Goal: Communication & Community: Answer question/provide support

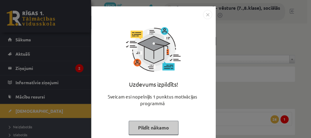
click at [159, 129] on button "Pildīt nākamo" at bounding box center [154, 127] width 50 height 14
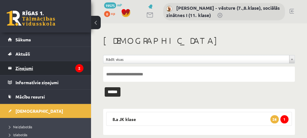
click at [76, 68] on icon "2" at bounding box center [79, 68] width 8 height 8
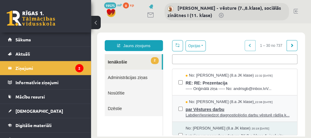
click at [202, 113] on span "Labdien!Iesniedzot diagnosticējošo darbu vēsturē rādīja k..." at bounding box center [238, 115] width 105 height 6
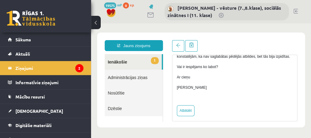
scroll to position [86, 0]
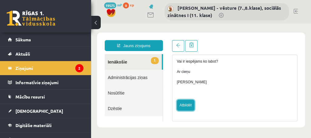
click at [183, 105] on link "Atbildēt" at bounding box center [186, 104] width 18 height 11
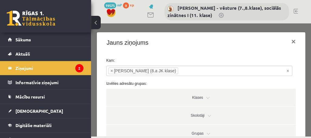
type input "**********"
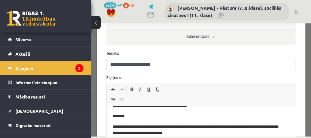
scroll to position [0, 0]
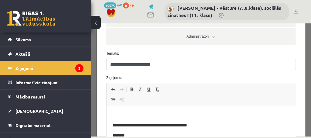
click at [119, 111] on html "**********" at bounding box center [200, 136] width 189 height 61
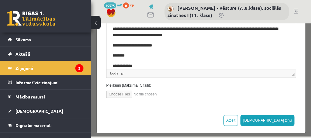
scroll to position [216, 0]
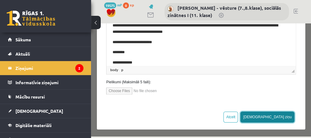
click at [283, 115] on button "Sūtīt ziņu" at bounding box center [267, 116] width 54 height 11
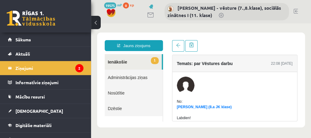
scroll to position [0, 0]
click at [39, 67] on legend "Ziņojumi 2" at bounding box center [49, 68] width 68 height 14
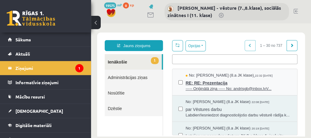
click at [198, 82] on span "RE: RE: Prezentacija" at bounding box center [238, 82] width 105 height 8
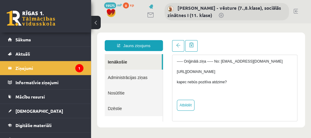
scroll to position [104, 0]
click at [188, 105] on link "Atbildēt" at bounding box center [186, 104] width 18 height 11
type input "**********"
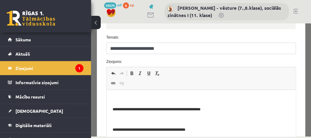
scroll to position [143, 0]
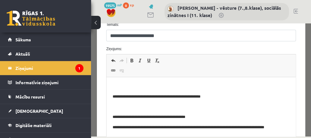
click at [122, 84] on p "Editor, wiswyg-editor-47024726125220-1757885798-849" at bounding box center [200, 86] width 177 height 6
click at [179, 86] on p "**********" at bounding box center [196, 86] width 169 height 6
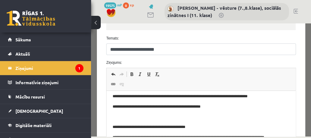
scroll to position [0, 0]
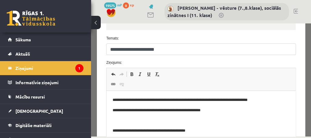
click at [269, 98] on p "**********" at bounding box center [196, 100] width 169 height 6
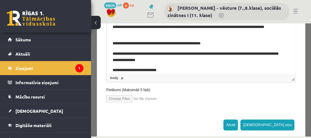
scroll to position [216, 0]
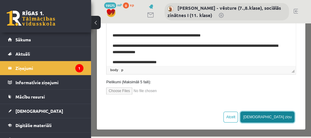
click at [281, 116] on button "Sūtīt ziņu" at bounding box center [267, 116] width 54 height 11
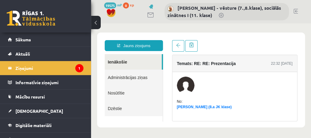
scroll to position [0, 0]
click at [200, 107] on link "Nikola Studente (8.a JK klase)" at bounding box center [204, 107] width 55 height 4
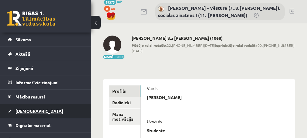
click at [26, 109] on span "[DEMOGRAPHIC_DATA]" at bounding box center [39, 110] width 48 height 5
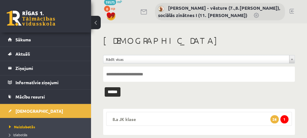
click at [125, 118] on legend "8.a [PERSON_NAME] 1 26" at bounding box center [199, 119] width 186 height 14
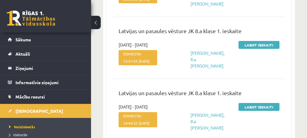
scroll to position [917, 0]
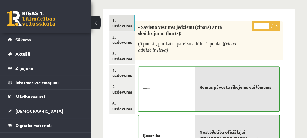
scroll to position [65, 0]
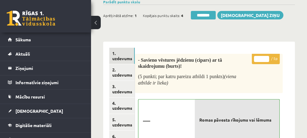
type input "*"
click at [265, 57] on input "*" at bounding box center [261, 59] width 15 height 6
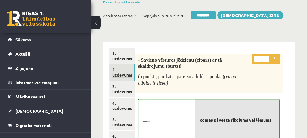
click at [120, 73] on link "2. uzdevums" at bounding box center [121, 72] width 25 height 16
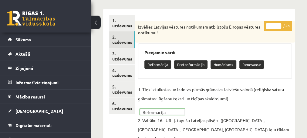
scroll to position [98, 0]
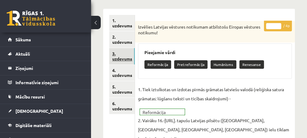
click at [120, 58] on link "3. uzdevums" at bounding box center [121, 56] width 25 height 16
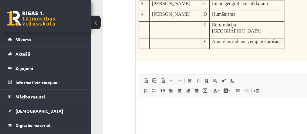
scroll to position [256, 0]
click at [145, 103] on html at bounding box center [227, 127] width 176 height 61
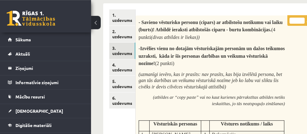
scroll to position [60, 0]
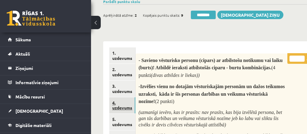
click at [118, 107] on link "4. uzdevums" at bounding box center [122, 105] width 26 height 16
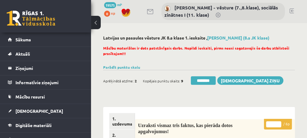
scroll to position [0, 0]
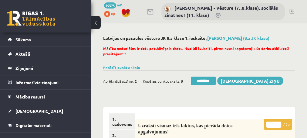
type input "*"
click at [278, 123] on input "*" at bounding box center [273, 124] width 15 height 6
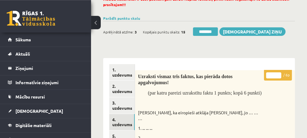
scroll to position [65, 0]
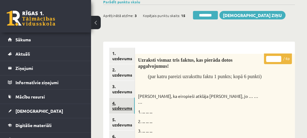
click at [118, 107] on link "4. uzdevums" at bounding box center [121, 105] width 25 height 16
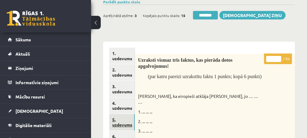
click at [119, 123] on link "5. uzdevums" at bounding box center [121, 122] width 25 height 16
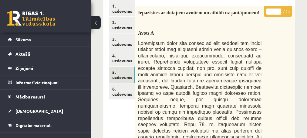
scroll to position [80, 0]
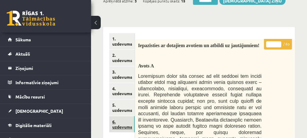
click at [120, 126] on link "6. uzdevums" at bounding box center [121, 124] width 25 height 16
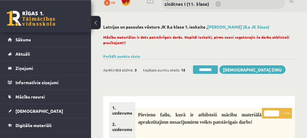
scroll to position [0, 0]
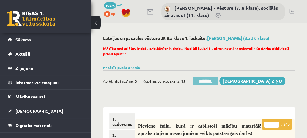
click at [199, 81] on input "********" at bounding box center [205, 80] width 25 height 8
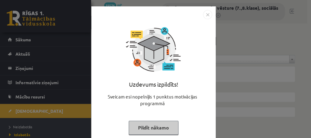
click at [139, 125] on button "Pildīt nākamo" at bounding box center [154, 127] width 50 height 14
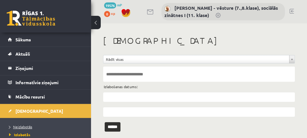
click at [23, 127] on span "Neizlabotās" at bounding box center [20, 126] width 23 height 5
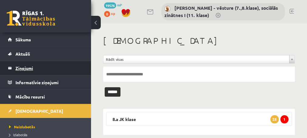
click at [26, 67] on legend "Ziņojumi 0" at bounding box center [49, 68] width 68 height 14
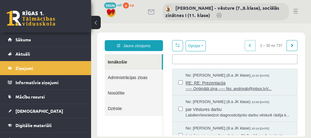
click at [214, 75] on span "No: Nikola Studente (8.a JK klase)" at bounding box center [218, 75] width 65 height 6
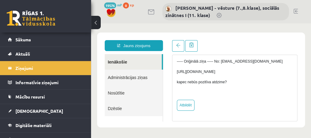
scroll to position [104, 0]
click at [184, 106] on link "Atbildēt" at bounding box center [186, 104] width 18 height 11
type input "**********"
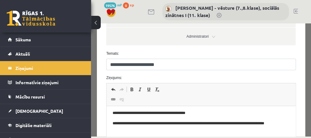
scroll to position [0, 0]
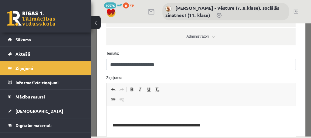
click at [125, 112] on html "**********" at bounding box center [200, 136] width 189 height 61
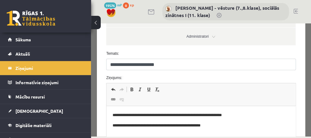
click at [196, 115] on p "**********" at bounding box center [196, 115] width 169 height 6
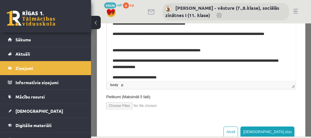
scroll to position [216, 0]
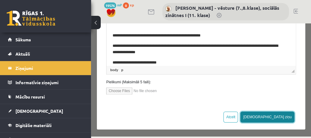
click at [279, 119] on button "Sūtīt ziņu" at bounding box center [267, 116] width 54 height 11
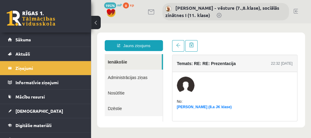
scroll to position [0, 0]
